Goal: Information Seeking & Learning: Learn about a topic

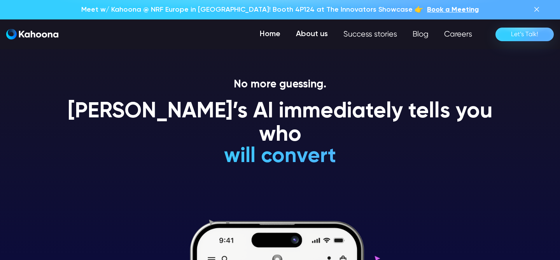
click at [312, 35] on link "About us" at bounding box center [311, 34] width 47 height 16
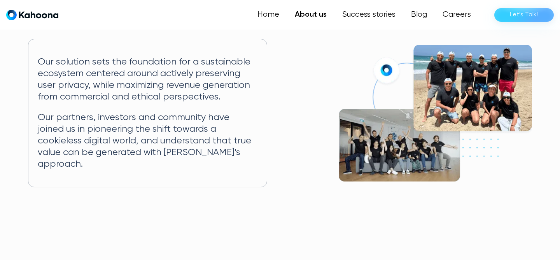
scroll to position [159, 0]
click at [369, 10] on link "Success stories" at bounding box center [368, 15] width 70 height 16
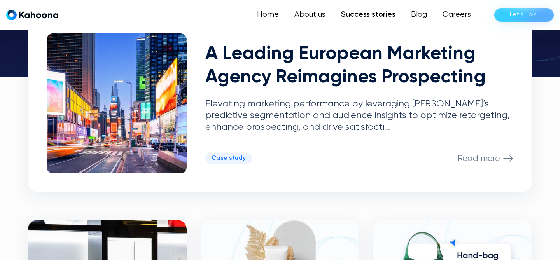
scroll to position [208, 0]
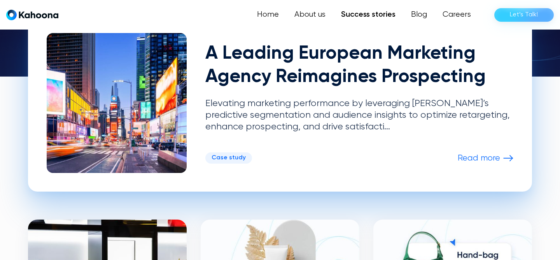
click at [464, 153] on p "Read more" at bounding box center [479, 158] width 42 height 10
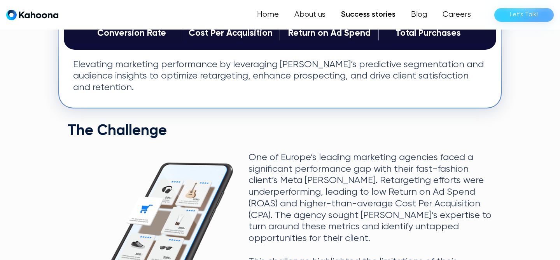
scroll to position [234, 0]
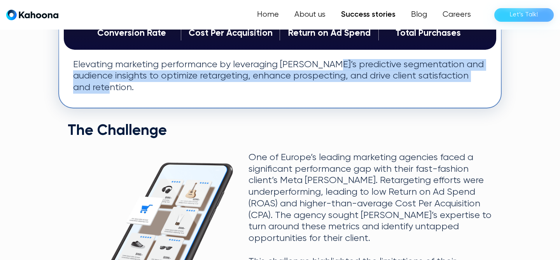
drag, startPoint x: 328, startPoint y: 64, endPoint x: 355, endPoint y: 97, distance: 42.0
click at [355, 97] on div "Elevating marketing performance by leveraging Kahoona’s predictive segmentation…" at bounding box center [280, 81] width 432 height 44
copy p "redictive segmentation and audience insights to optimize retargeting, enhance p…"
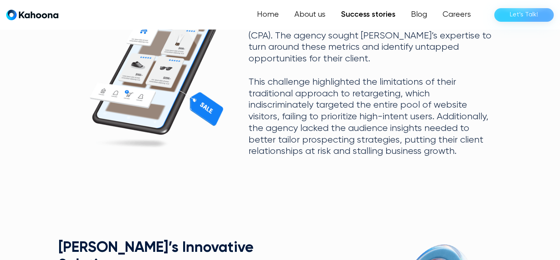
scroll to position [414, 0]
